Goal: Register for event/course

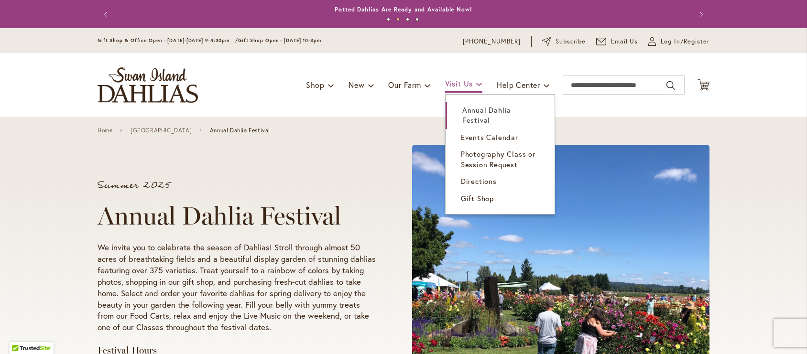
click at [468, 89] on link "Visit Us" at bounding box center [463, 84] width 37 height 17
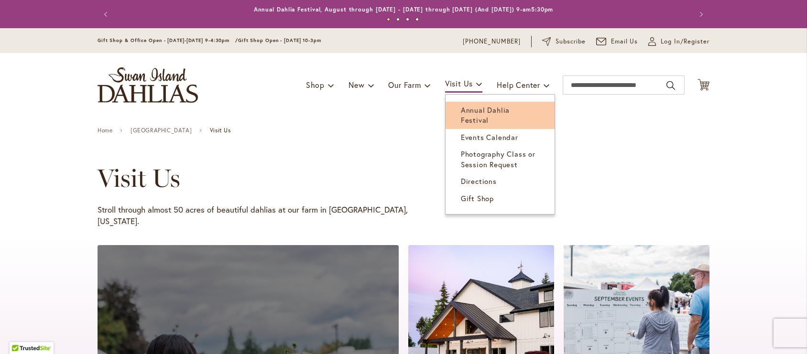
click at [469, 109] on span "Annual Dahlia Festival" at bounding box center [485, 115] width 49 height 20
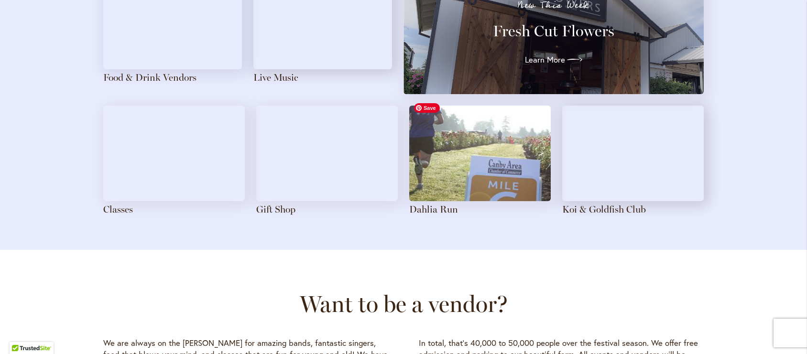
scroll to position [1112, 0]
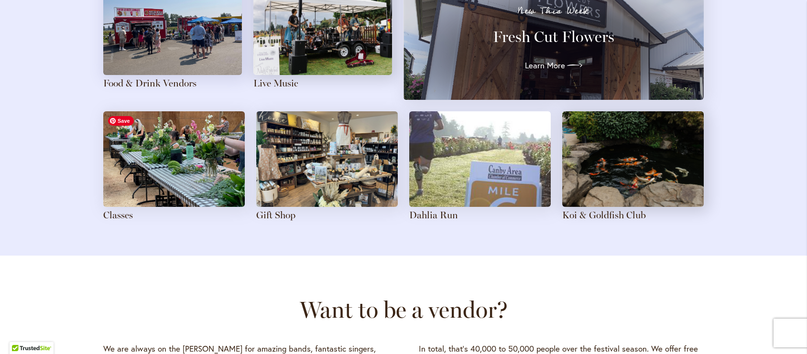
click at [172, 147] on img at bounding box center [173, 159] width 141 height 96
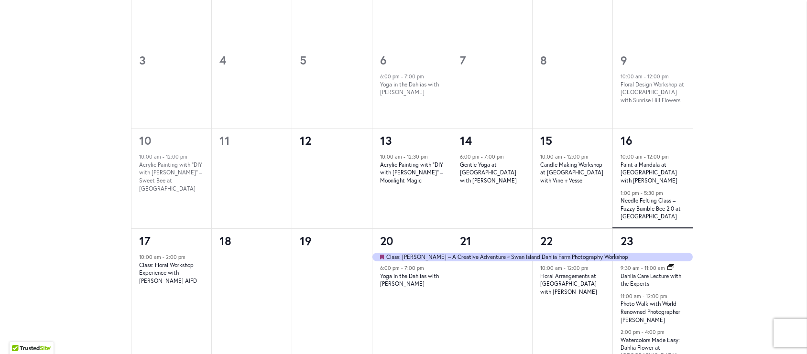
scroll to position [639, 0]
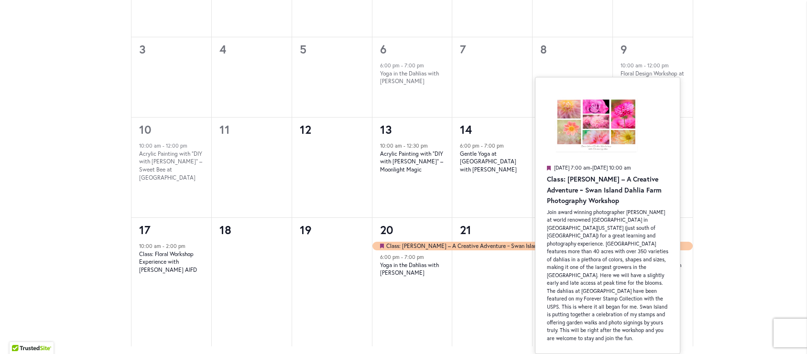
click at [453, 252] on em "Featured" at bounding box center [454, 247] width 4 height 10
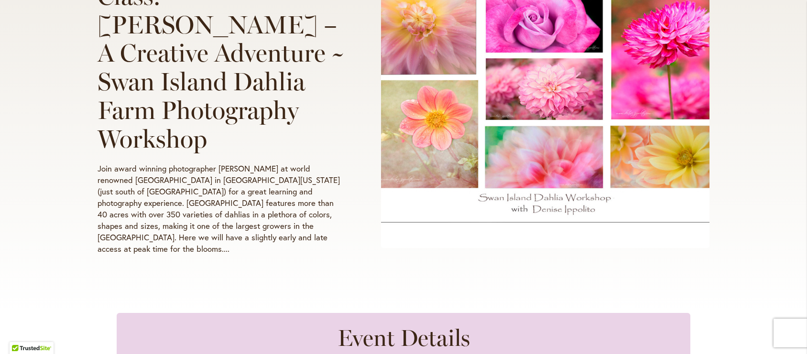
scroll to position [245, 0]
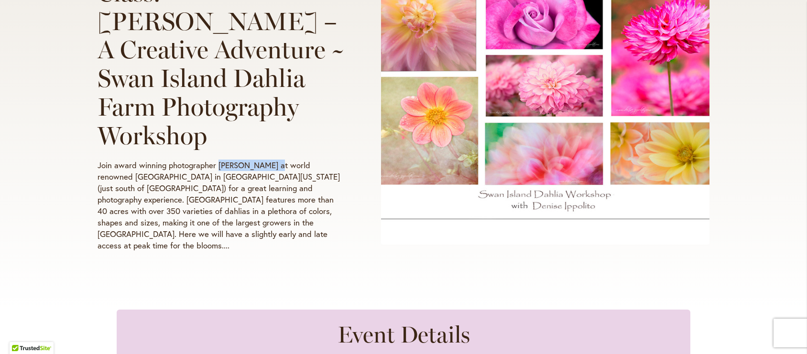
drag, startPoint x: 217, startPoint y: 158, endPoint x: 270, endPoint y: 161, distance: 53.1
click at [271, 161] on p "Join award winning photographer [PERSON_NAME] at world renowned [GEOGRAPHIC_DAT…" at bounding box center [222, 206] width 248 height 92
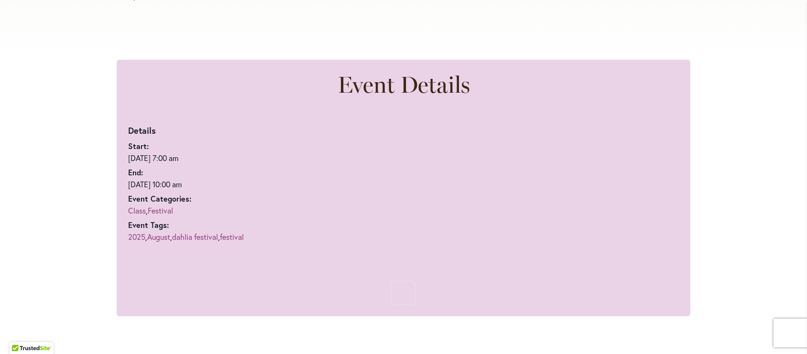
scroll to position [495, 0]
copy p "[PERSON_NAME]"
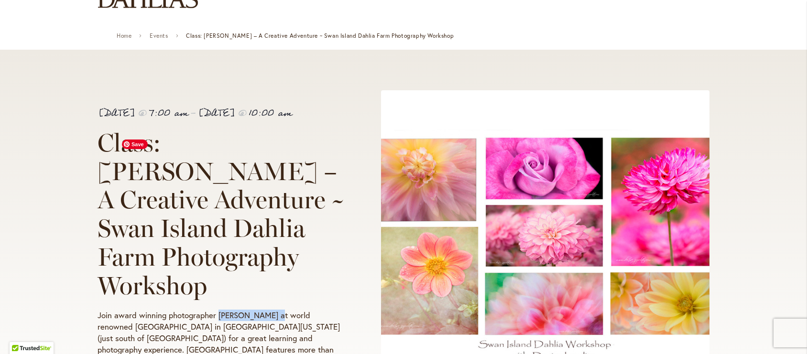
scroll to position [6, 0]
